Goal: Information Seeking & Learning: Find specific page/section

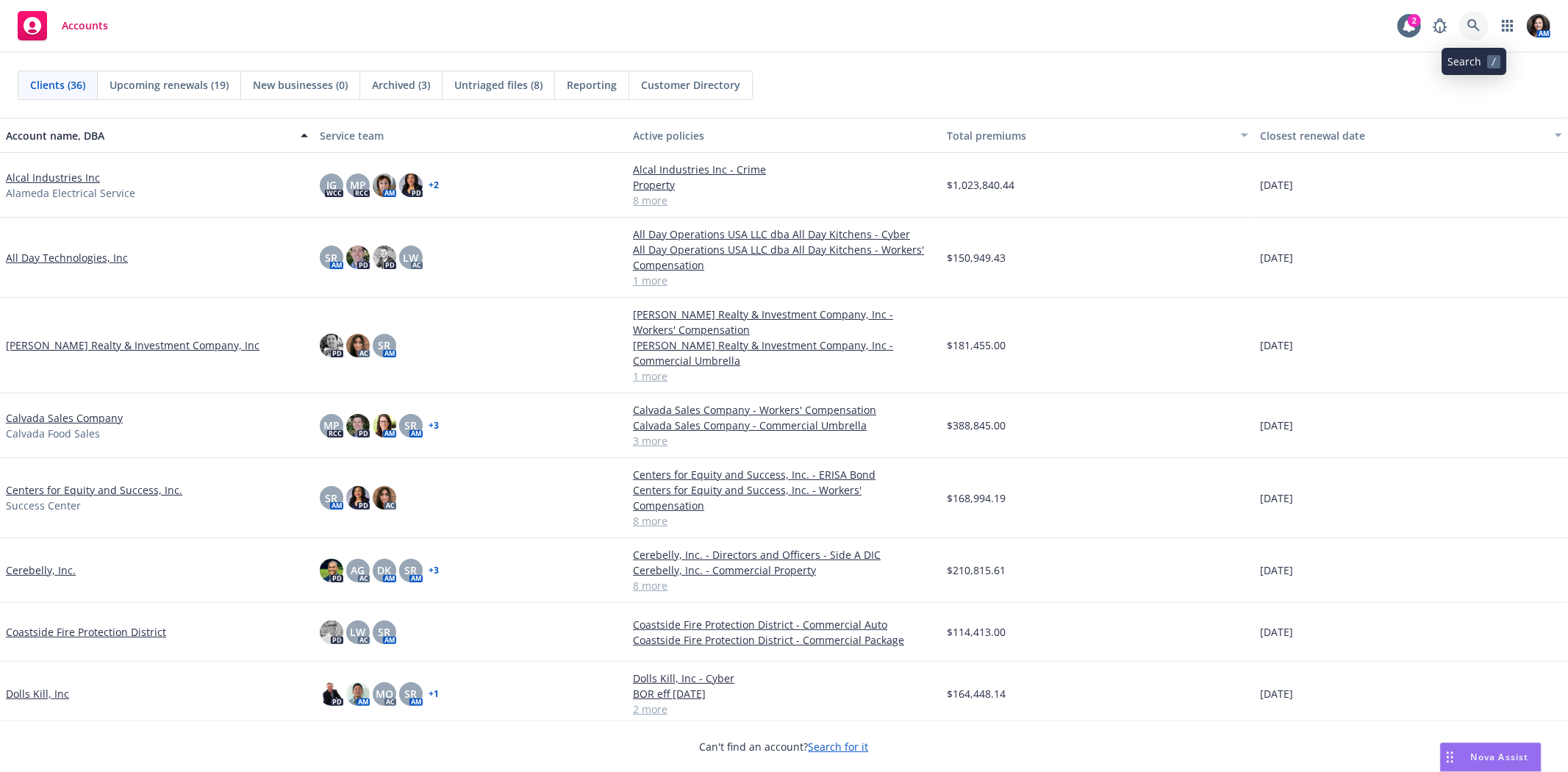
click at [1477, 25] on icon at bounding box center [1473, 25] width 13 height 13
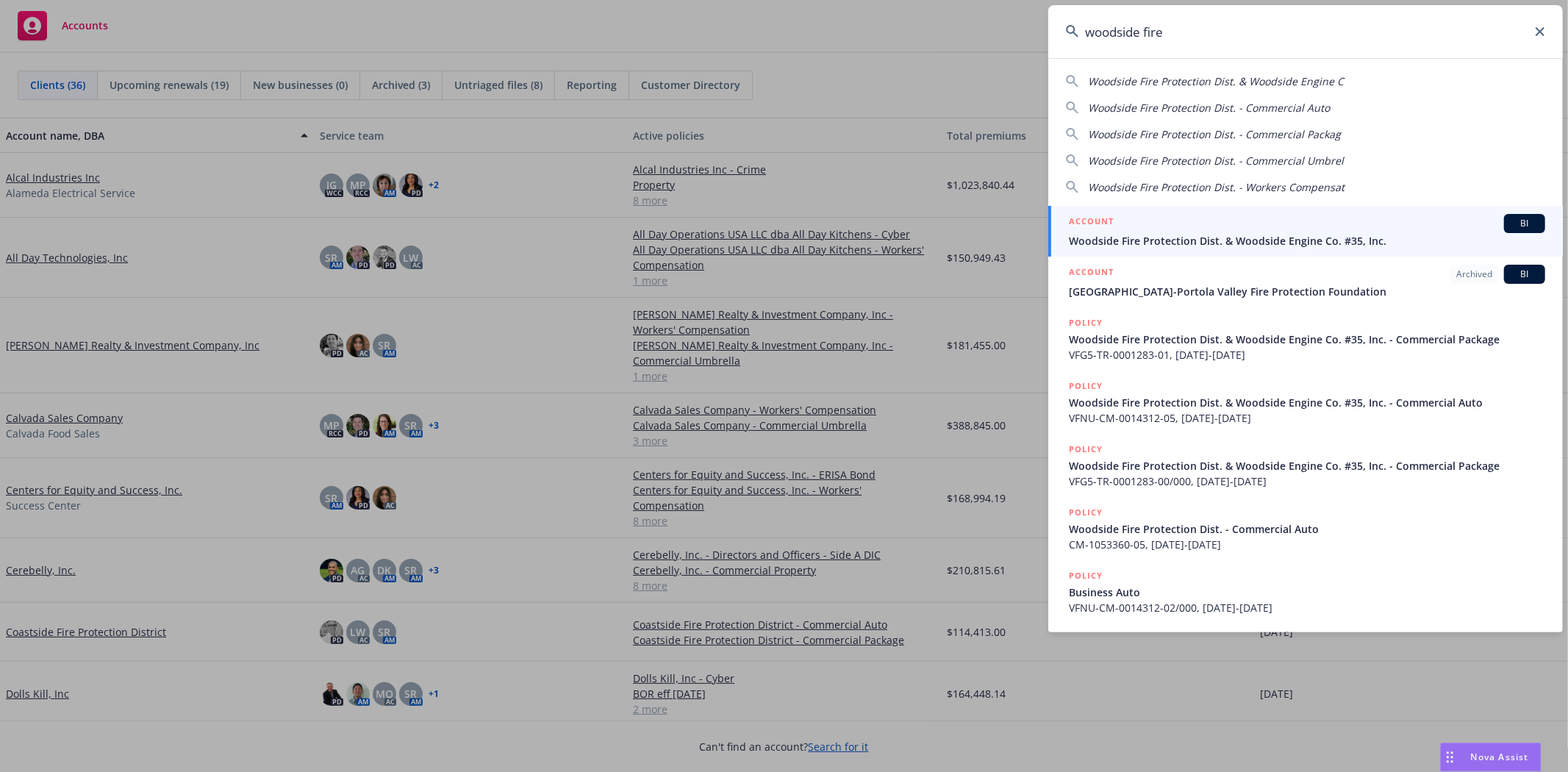
type input "woodside fire"
click at [1332, 223] on div "ACCOUNT BI" at bounding box center [1307, 223] width 476 height 19
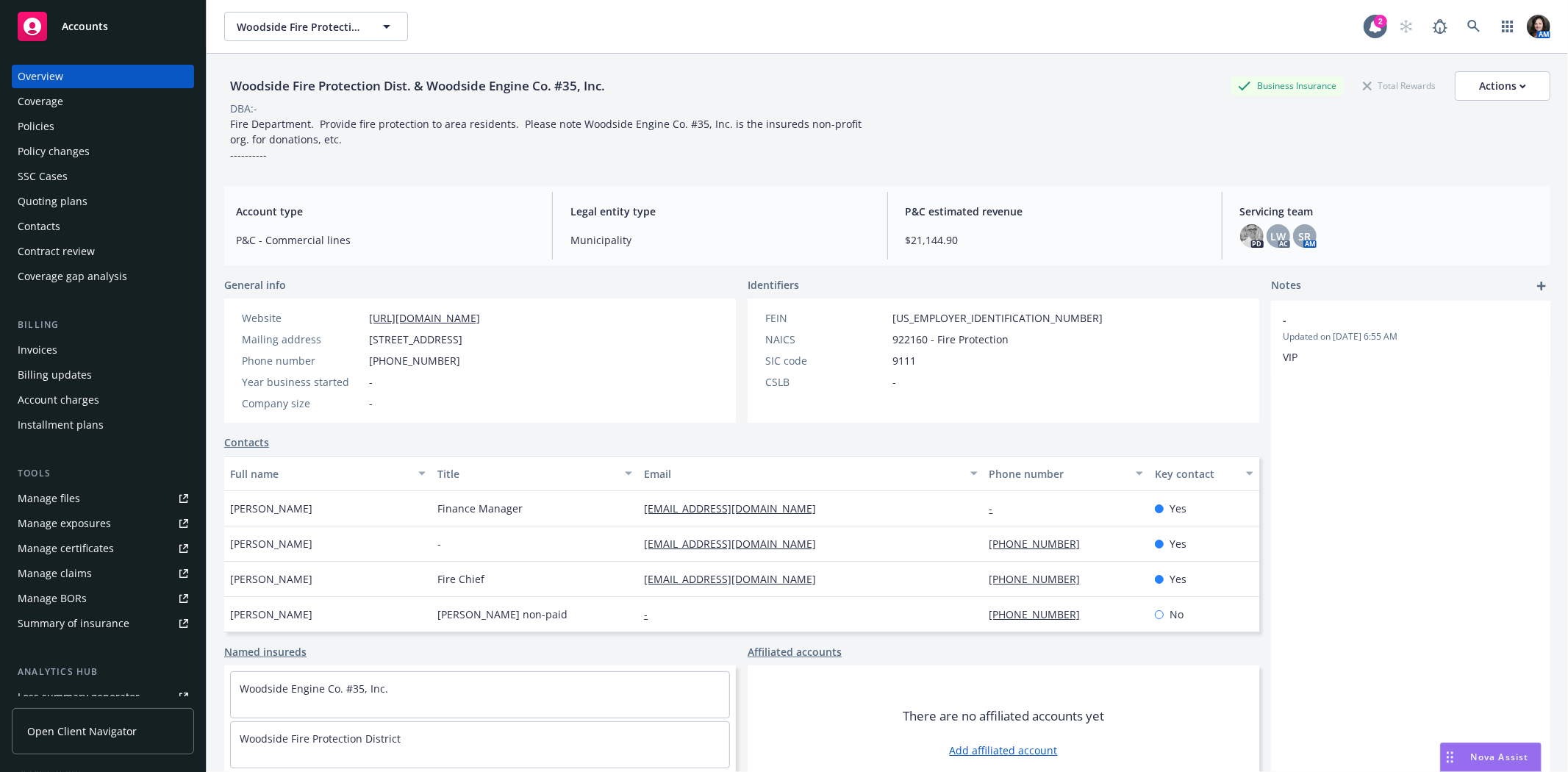
click at [98, 121] on div "Policies" at bounding box center [103, 126] width 171 height 24
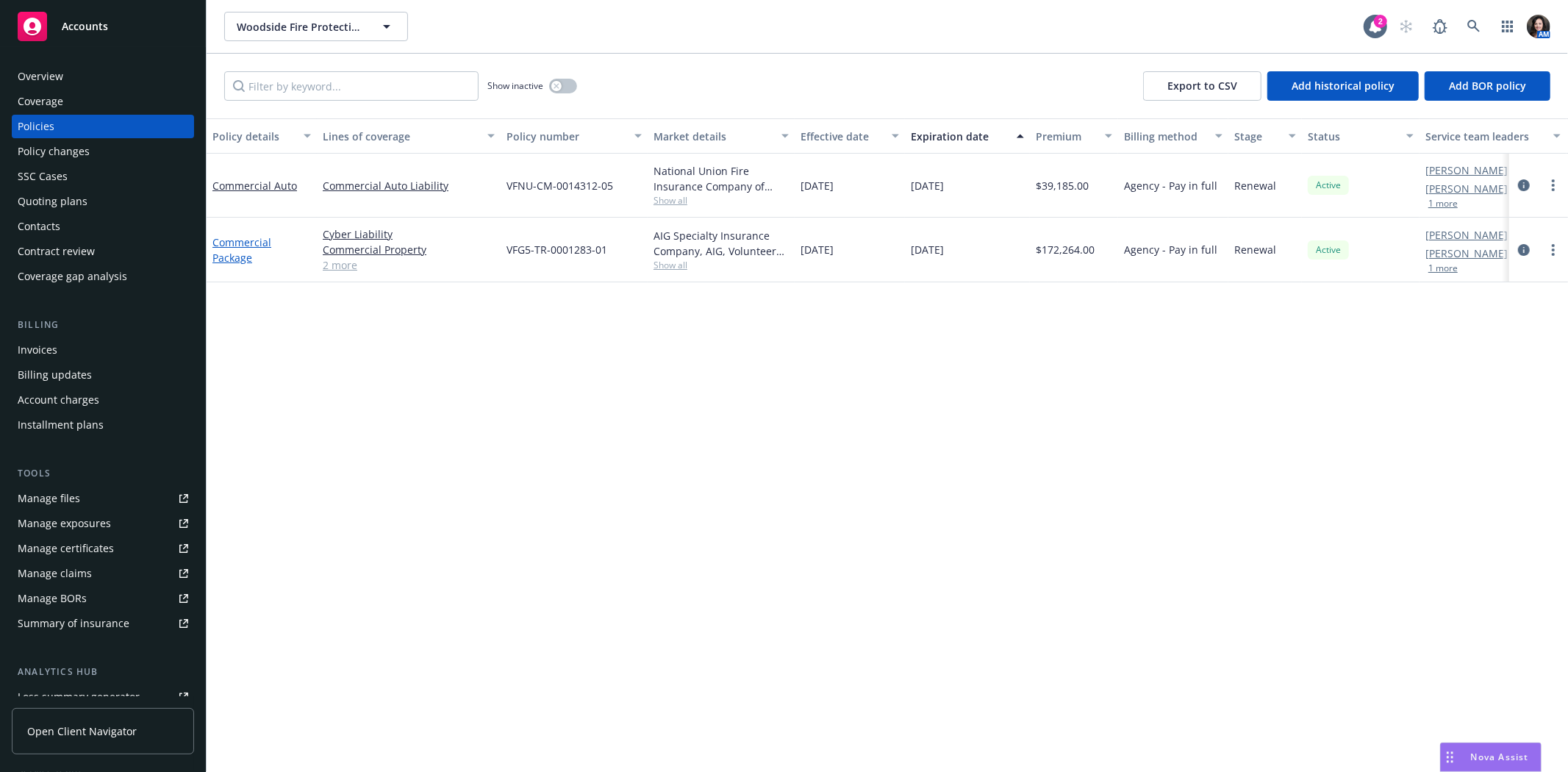
click at [237, 237] on link "Commercial Package" at bounding box center [242, 250] width 59 height 30
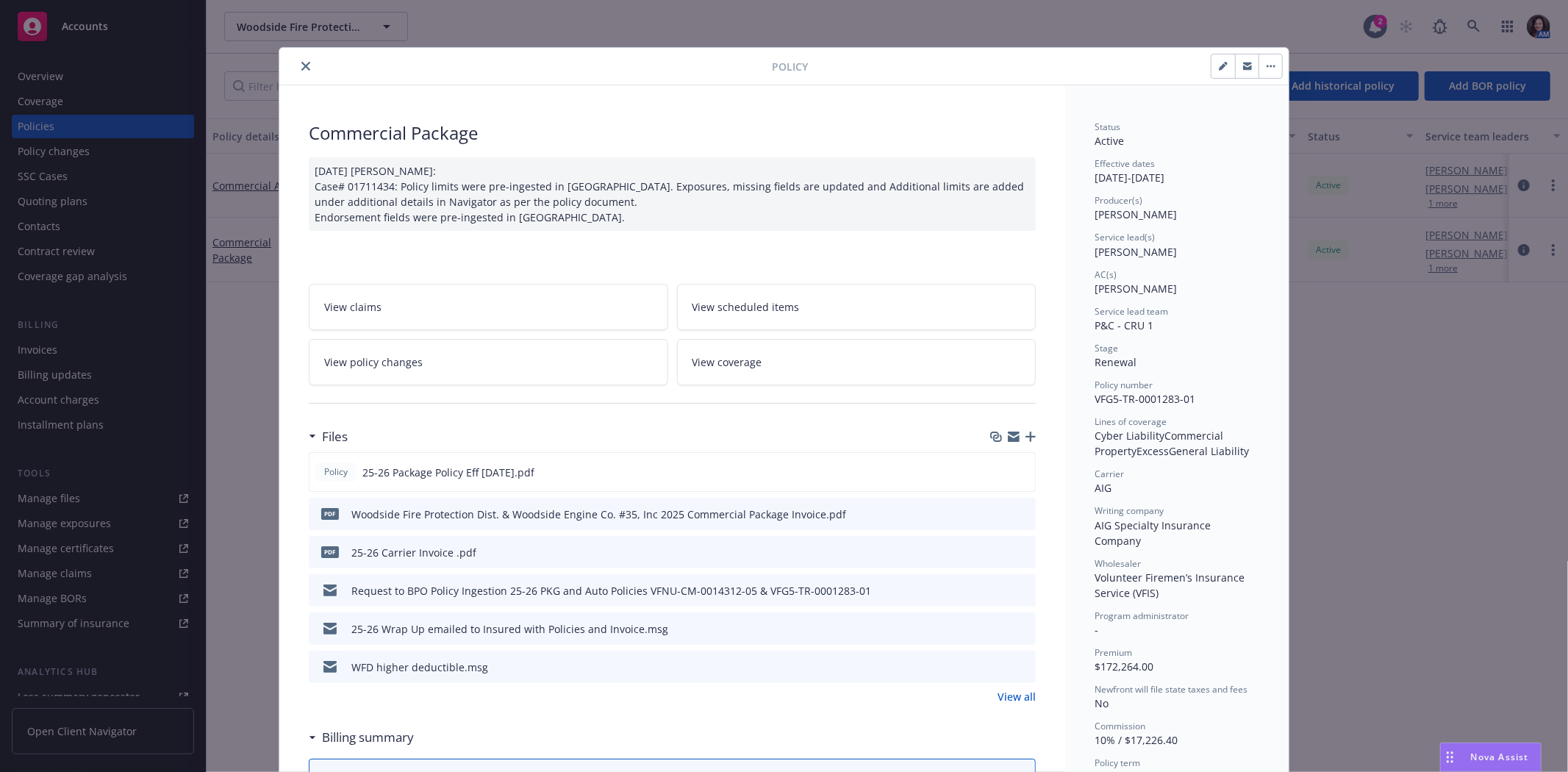
click at [1005, 689] on link "View all" at bounding box center [1017, 697] width 38 height 15
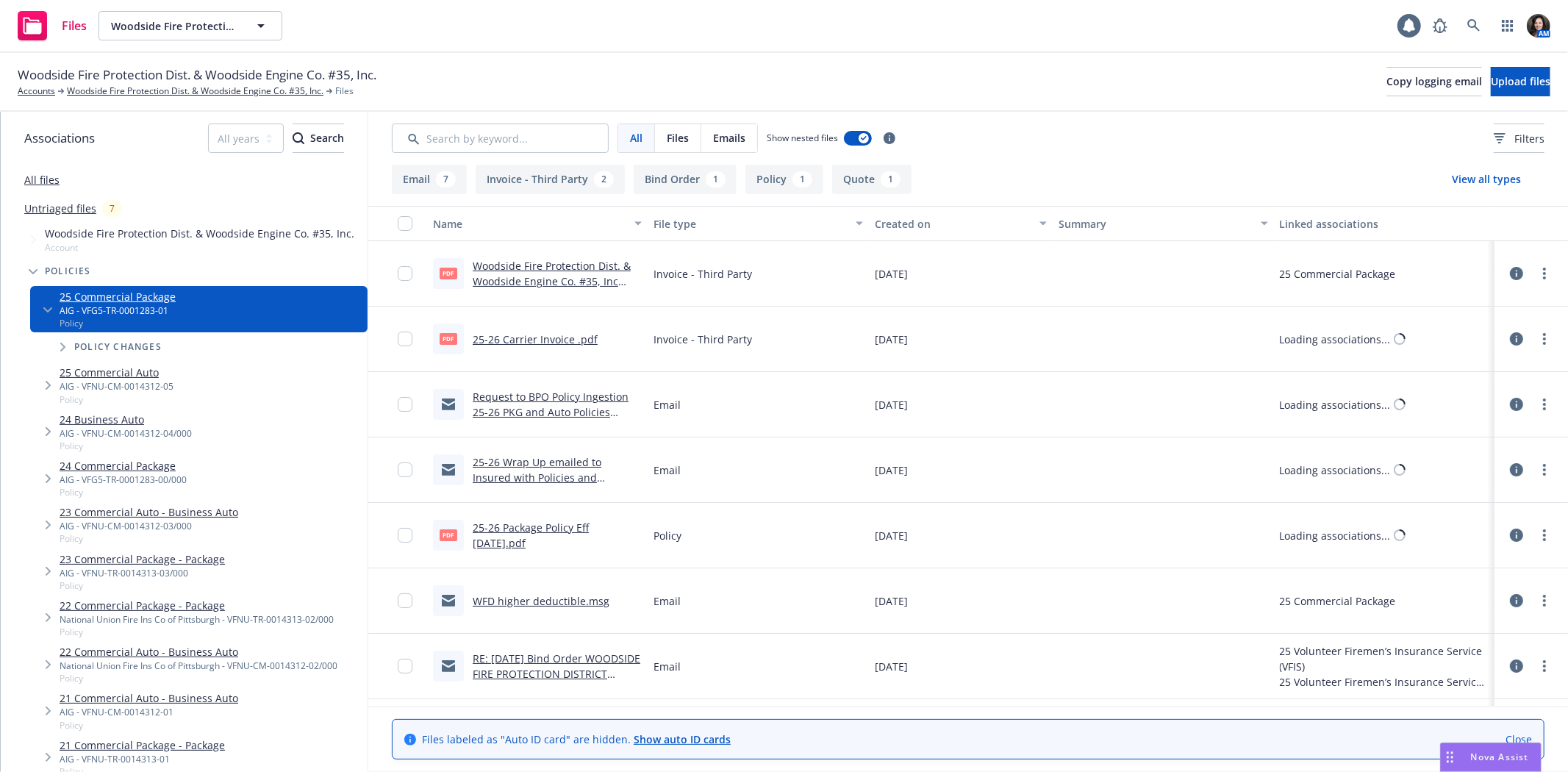
scroll to position [312, 0]
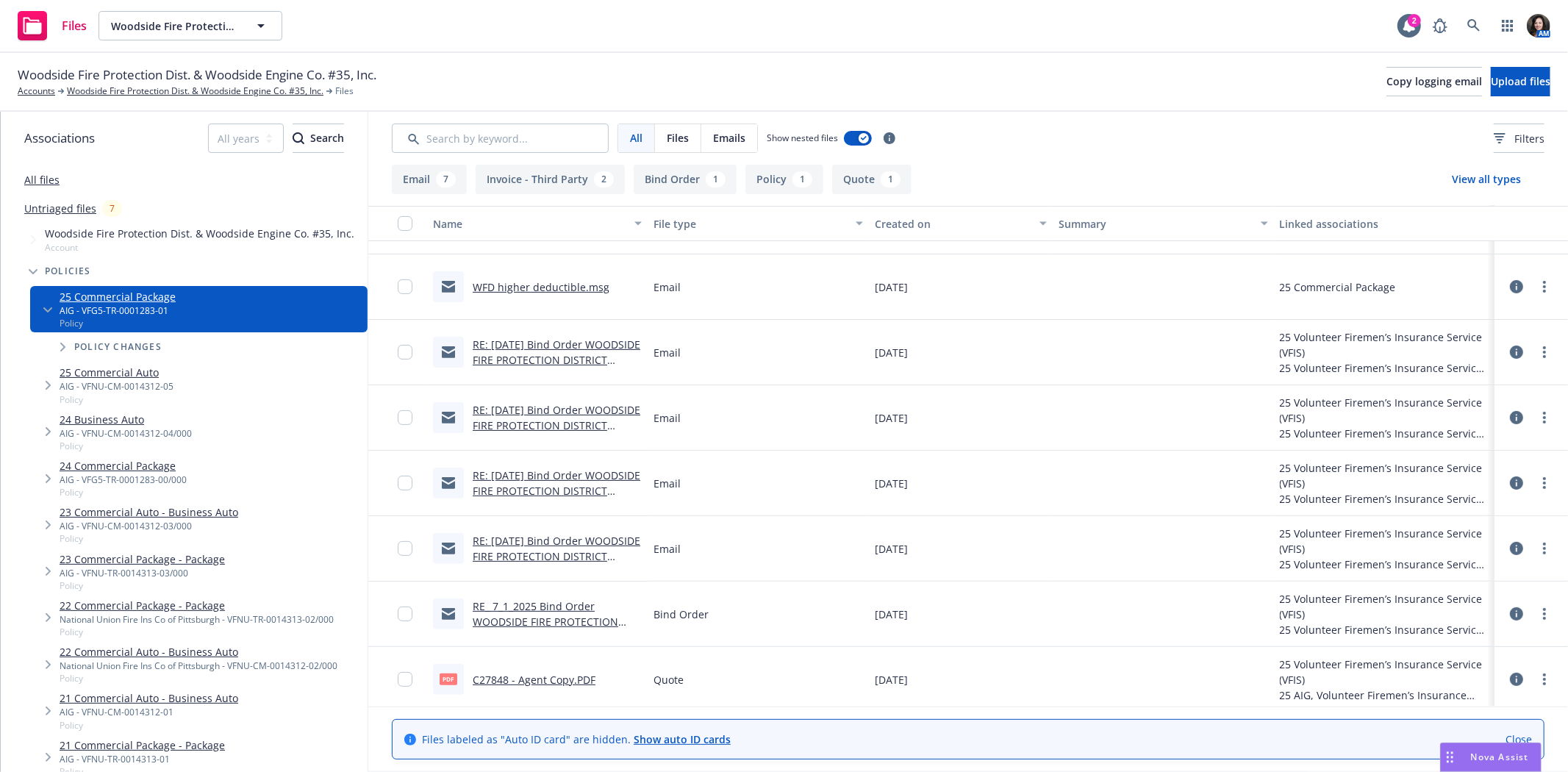
click at [532, 680] on link "C27848 - Agent Copy.PDF" at bounding box center [534, 679] width 123 height 14
click at [166, 93] on link "Woodside Fire Protection Dist. & Woodside Engine Co. #35, Inc." at bounding box center [195, 91] width 257 height 13
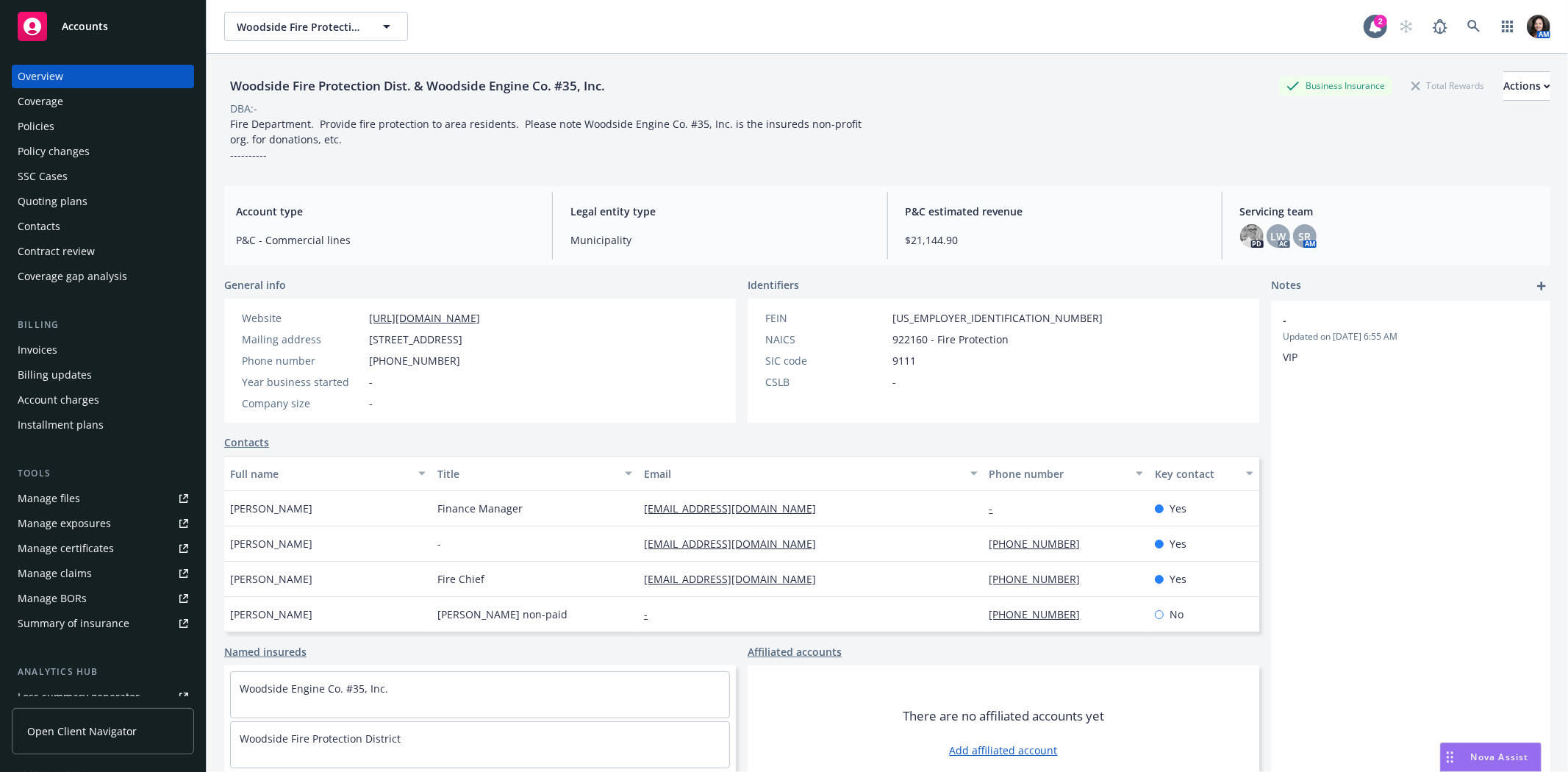
click at [27, 348] on div "Invoices" at bounding box center [37, 350] width 40 height 24
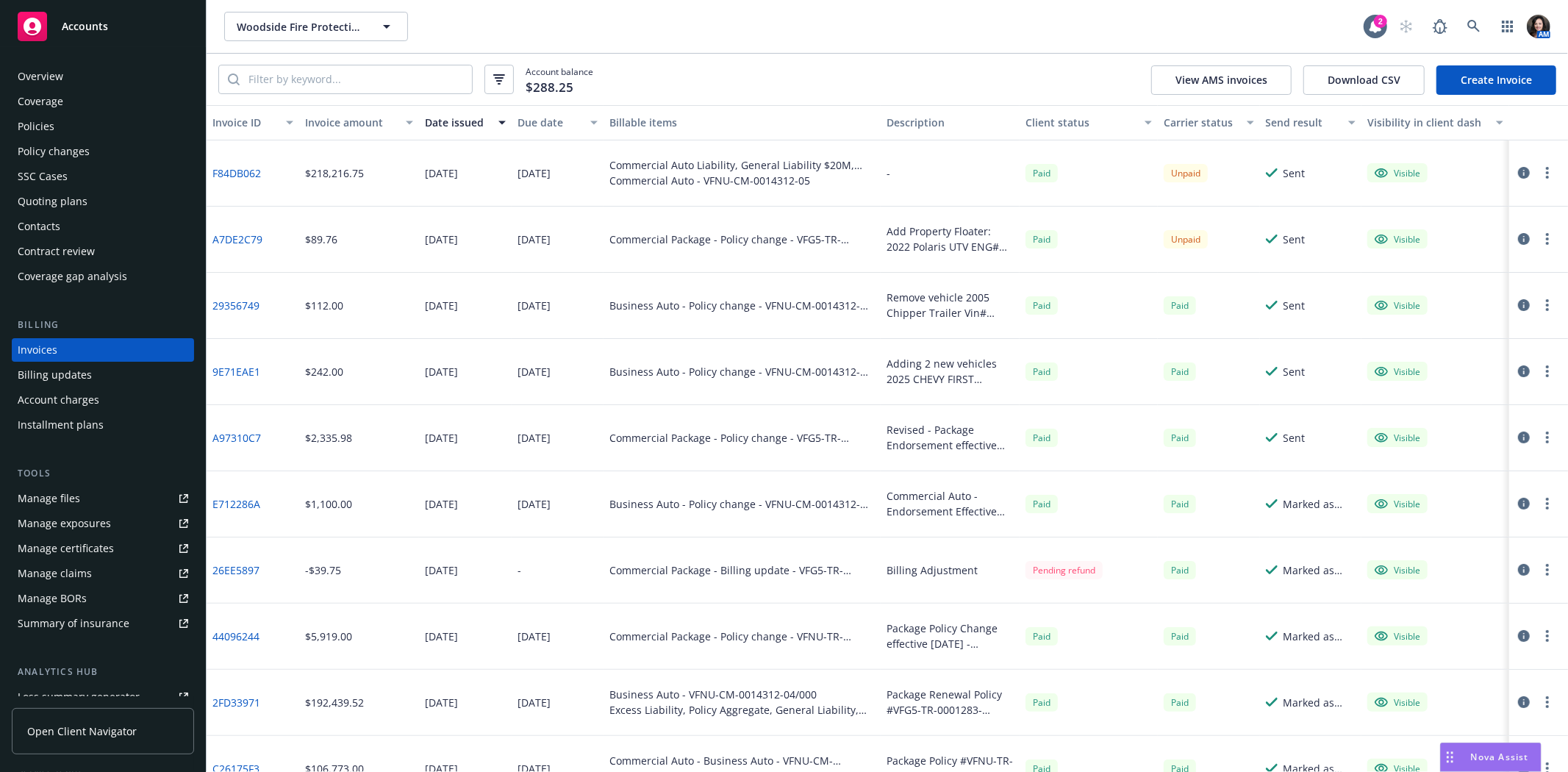
click at [251, 171] on link "F84DB062" at bounding box center [237, 173] width 49 height 15
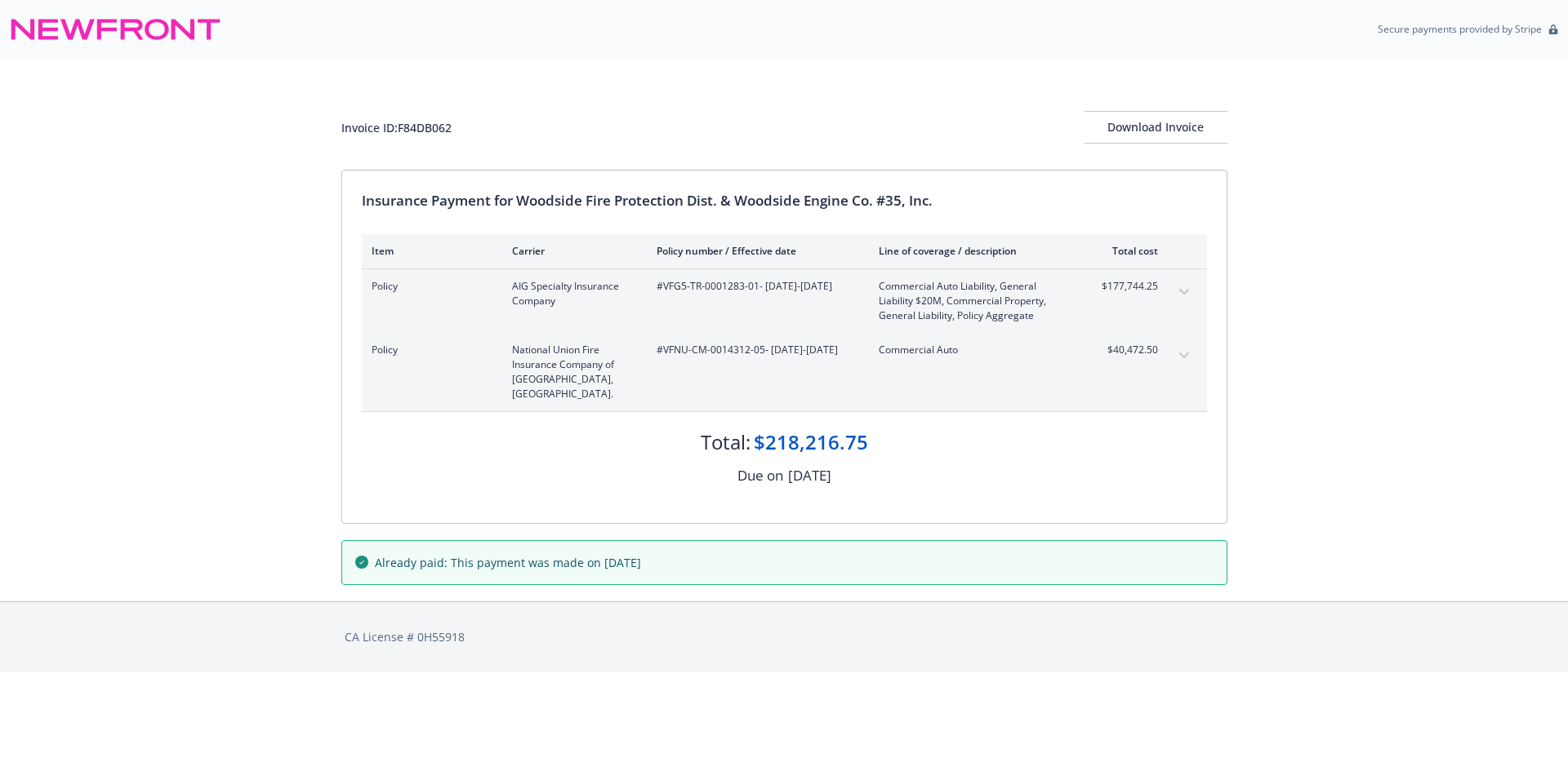
click at [1188, 288] on button "expand content" at bounding box center [1184, 292] width 26 height 26
